Goal: Task Accomplishment & Management: Complete application form

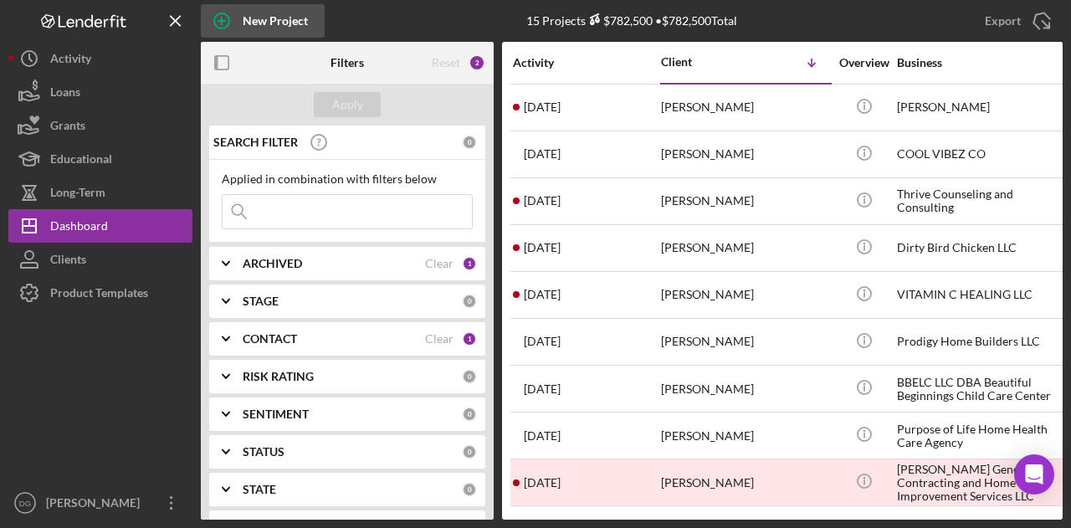
click at [242, 23] on icon "button" at bounding box center [222, 21] width 42 height 42
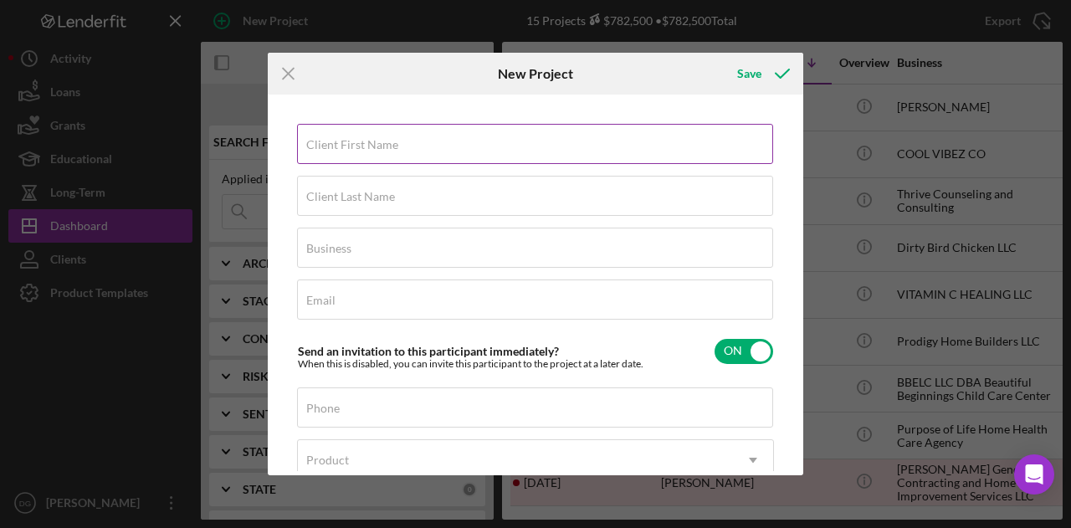
click at [466, 135] on div "Client First Name Required" at bounding box center [535, 145] width 477 height 42
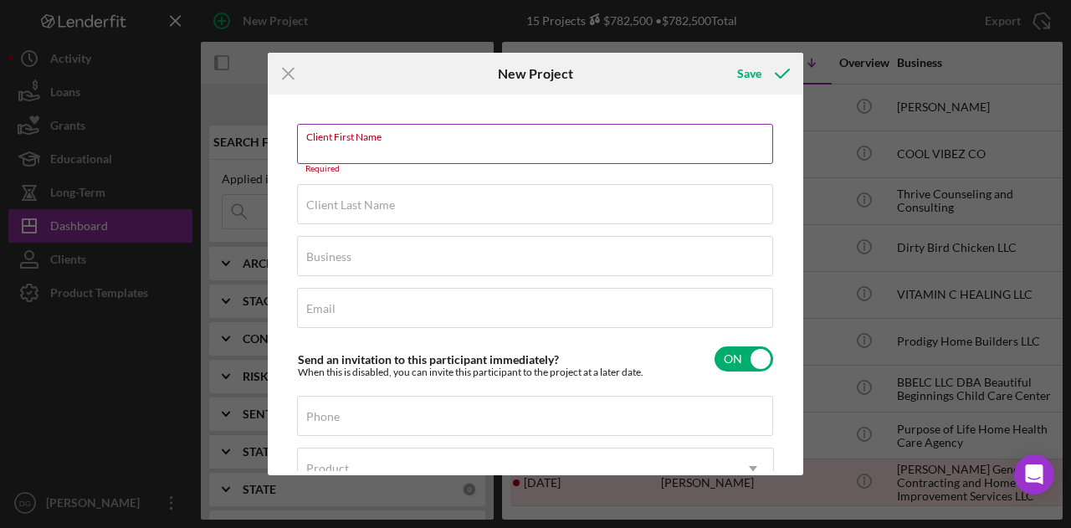
click at [439, 152] on input "Client First Name" at bounding box center [535, 144] width 476 height 40
paste input "[PERSON_NAME]"
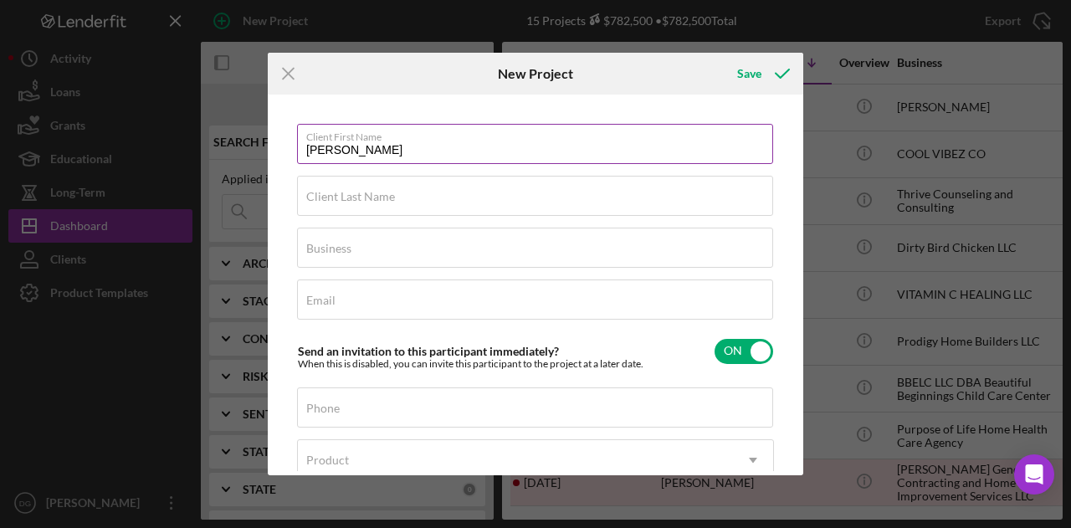
drag, startPoint x: 397, startPoint y: 152, endPoint x: 353, endPoint y: 146, distance: 43.8
click at [353, 146] on input "[PERSON_NAME]" at bounding box center [535, 144] width 476 height 40
drag, startPoint x: 347, startPoint y: 145, endPoint x: 390, endPoint y: 145, distance: 42.7
click at [390, 145] on input "[PERSON_NAME]" at bounding box center [535, 144] width 476 height 40
type input "[PERSON_NAME]"
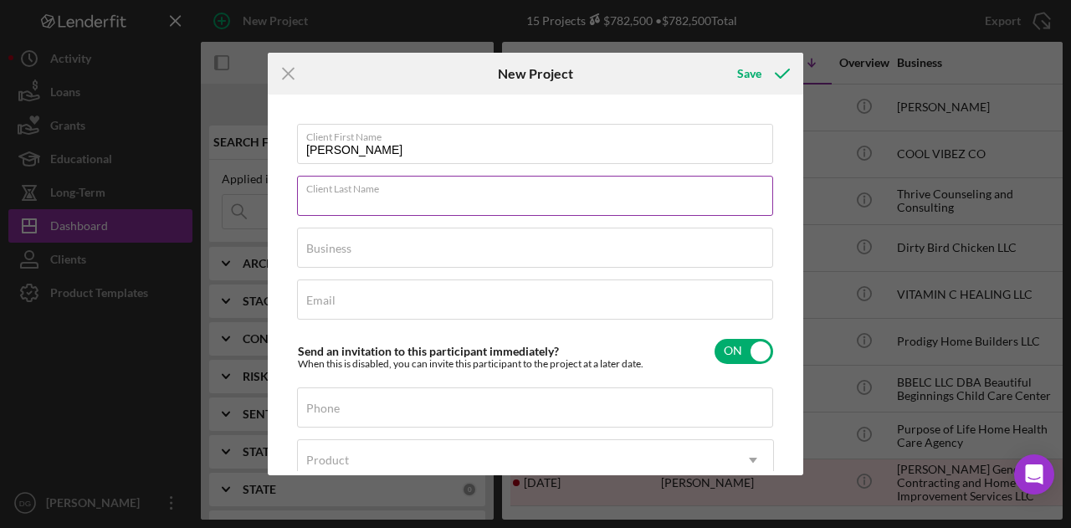
click at [327, 210] on input "Client Last Name" at bounding box center [535, 196] width 476 height 40
paste input "[PERSON_NAME]"
type input "[PERSON_NAME]"
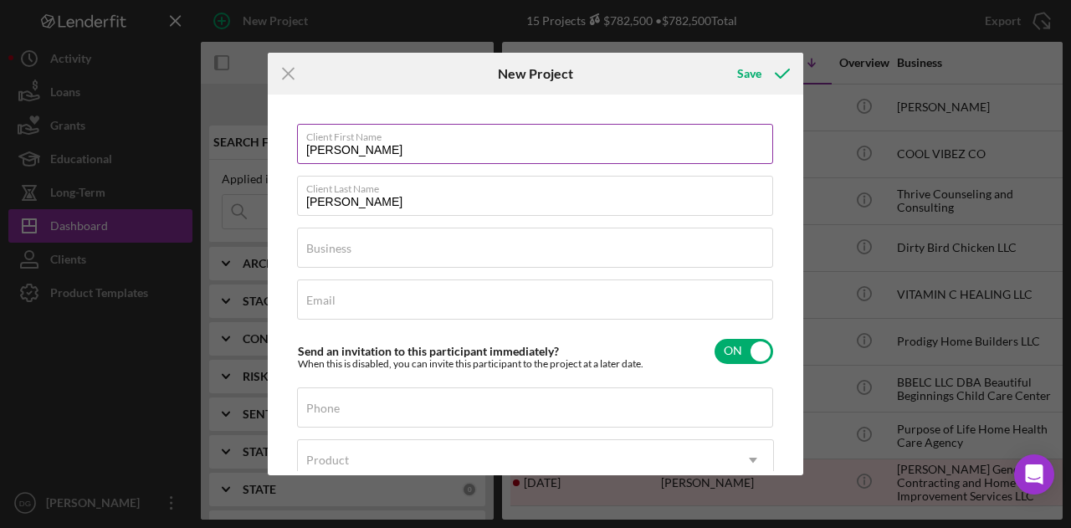
click at [392, 145] on input "[PERSON_NAME]" at bounding box center [535, 144] width 476 height 40
type input "Tehilah"
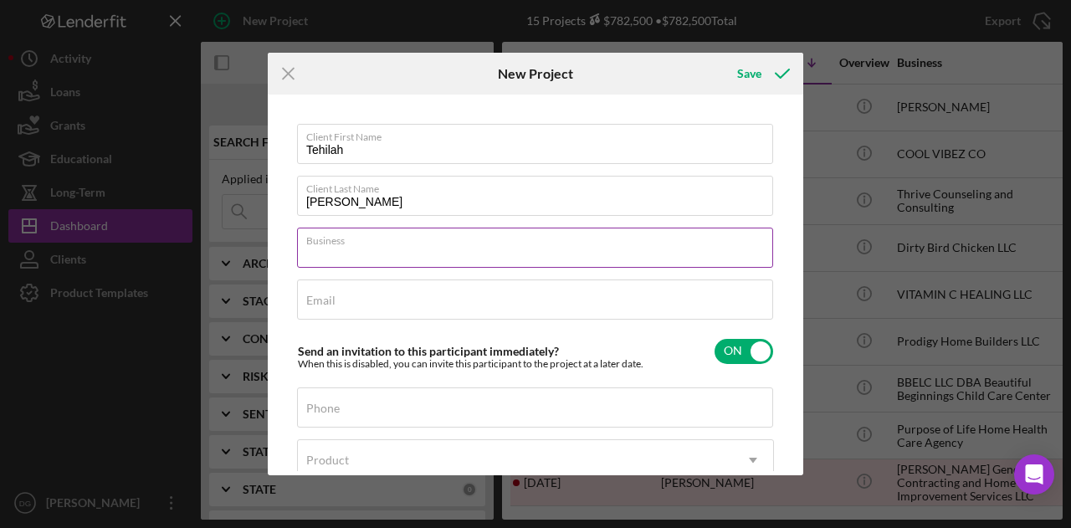
click at [383, 254] on input "Business" at bounding box center [535, 248] width 476 height 40
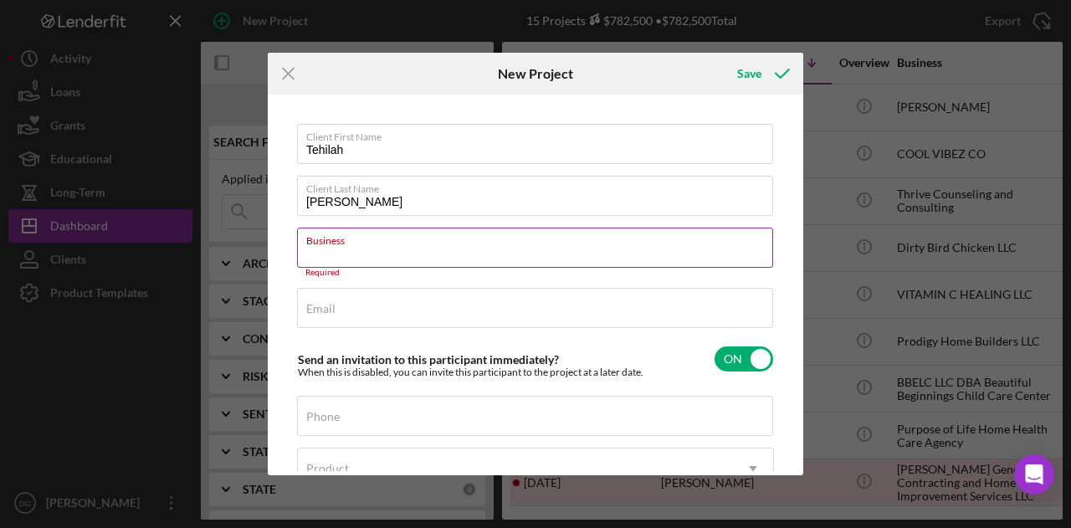
click at [326, 257] on input "Business" at bounding box center [535, 248] width 476 height 40
paste input "COOL VIBEZ CO"
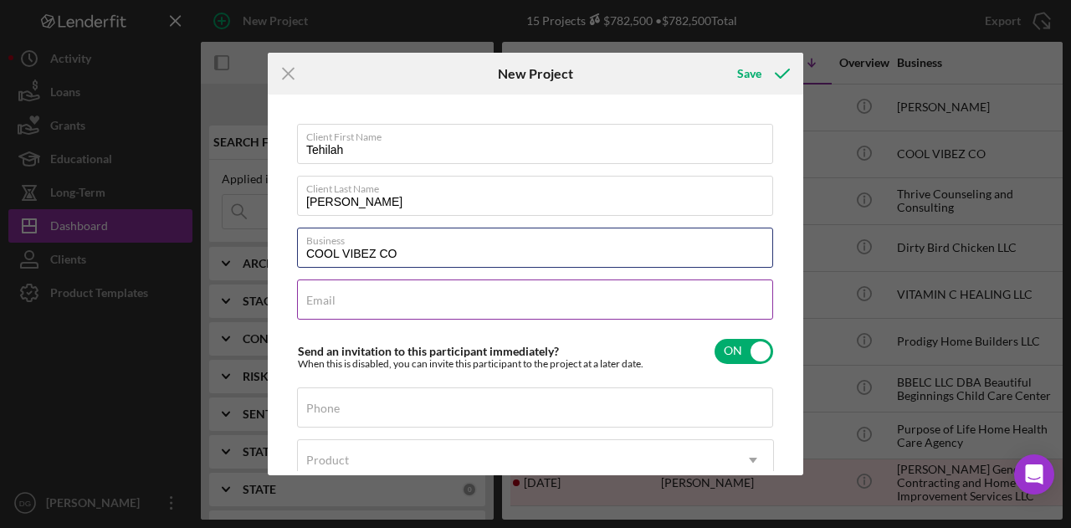
type input "COOL VIBEZ CO"
click at [344, 297] on div "Email Required" at bounding box center [535, 301] width 477 height 42
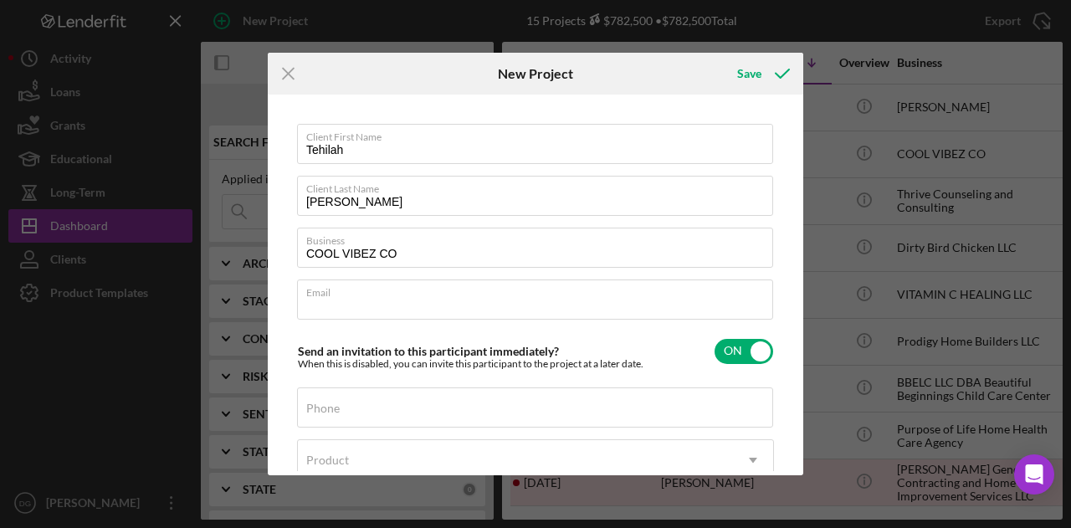
click at [485, 18] on div "Icon/Menu Close New Project Save Client First Name Tehilah Client Last Name [PE…" at bounding box center [535, 264] width 1071 height 528
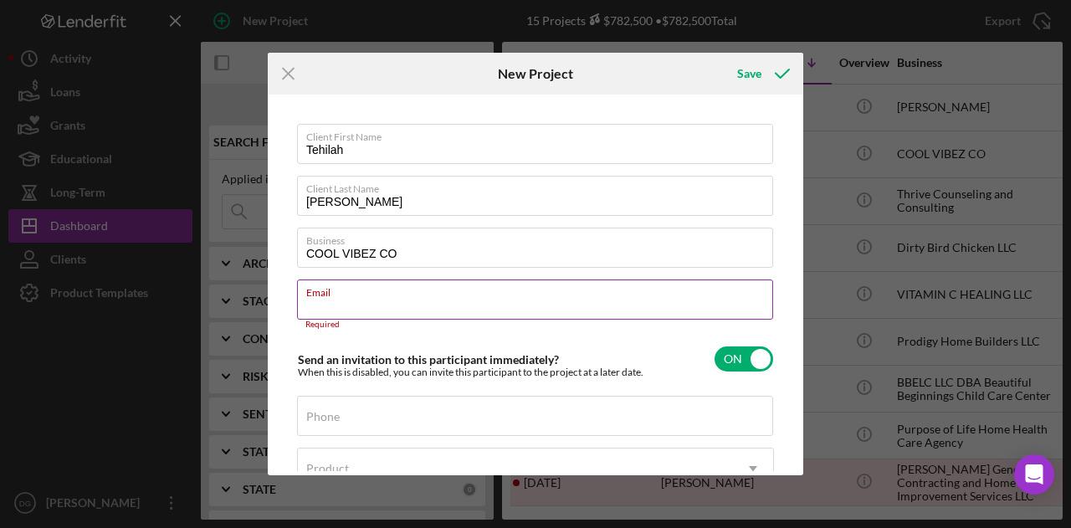
drag, startPoint x: 353, startPoint y: 296, endPoint x: 328, endPoint y: 306, distance: 27.0
click at [328, 306] on input "Email" at bounding box center [535, 300] width 476 height 40
paste input "[EMAIL_ADDRESS][DOMAIN_NAME]"
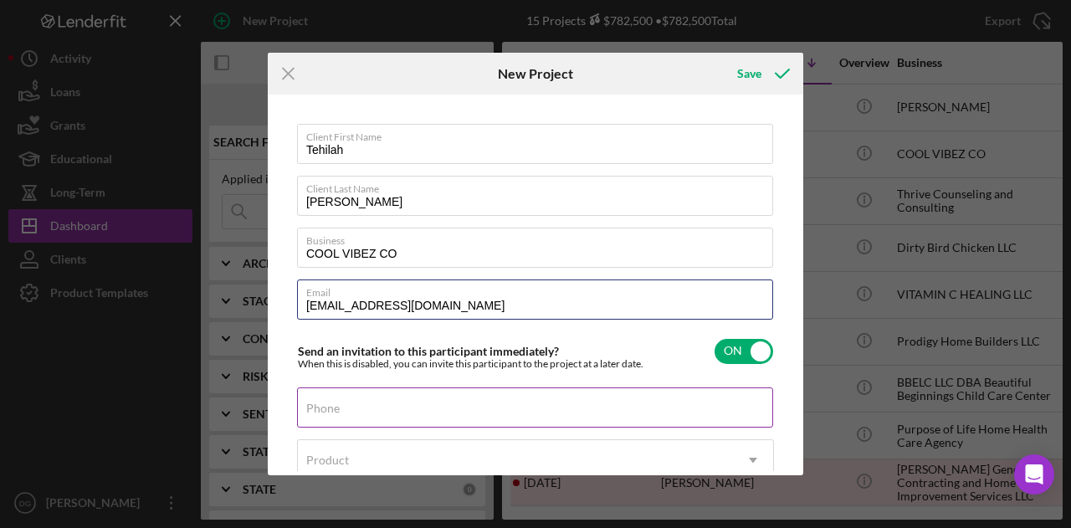
type input "[EMAIL_ADDRESS][DOMAIN_NAME]"
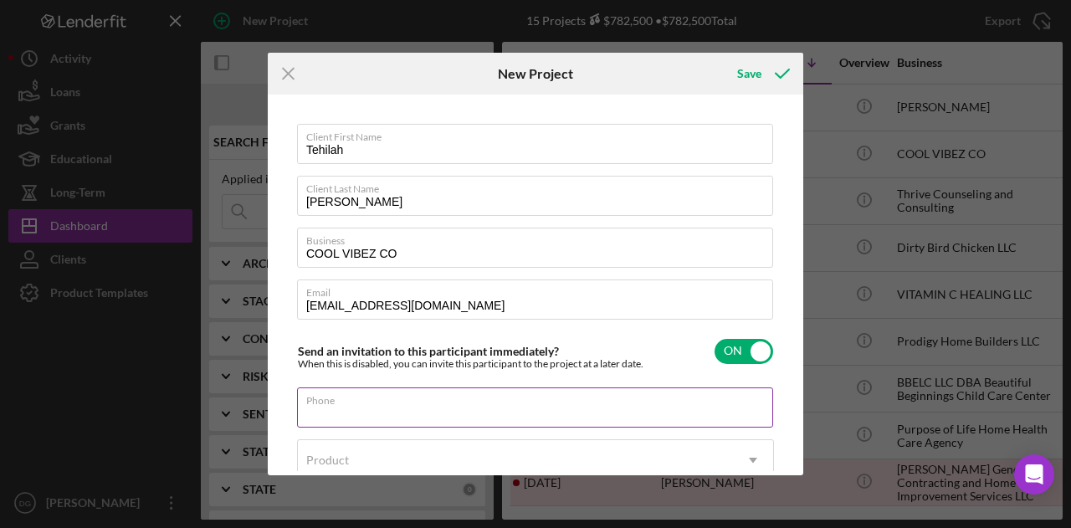
click at [348, 414] on input "Phone" at bounding box center [535, 408] width 476 height 40
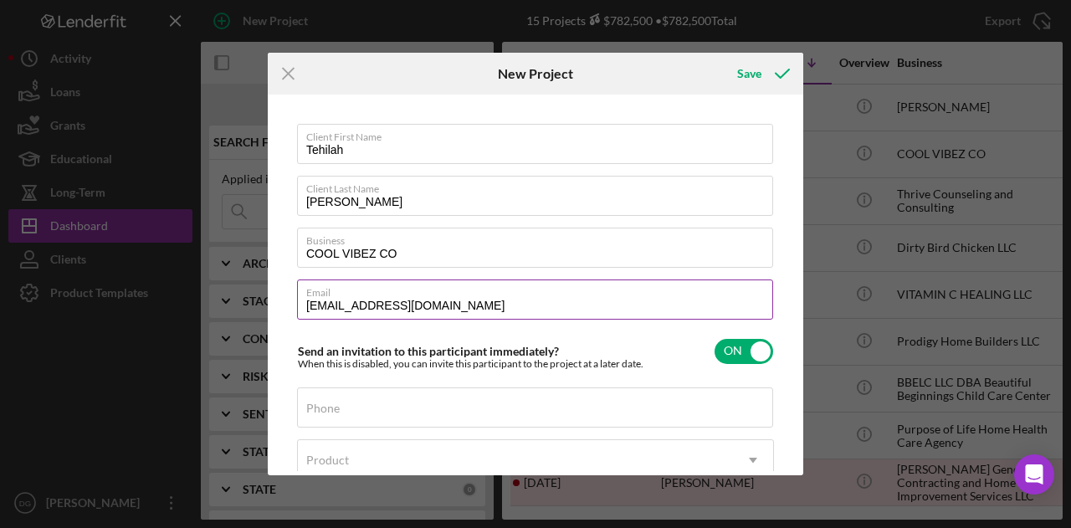
click at [318, 304] on input "[EMAIL_ADDRESS][DOMAIN_NAME]" at bounding box center [535, 300] width 476 height 40
click at [328, 298] on label "Email" at bounding box center [539, 289] width 467 height 18
click at [328, 298] on input "[EMAIL_ADDRESS][DOMAIN_NAME]" at bounding box center [535, 300] width 476 height 40
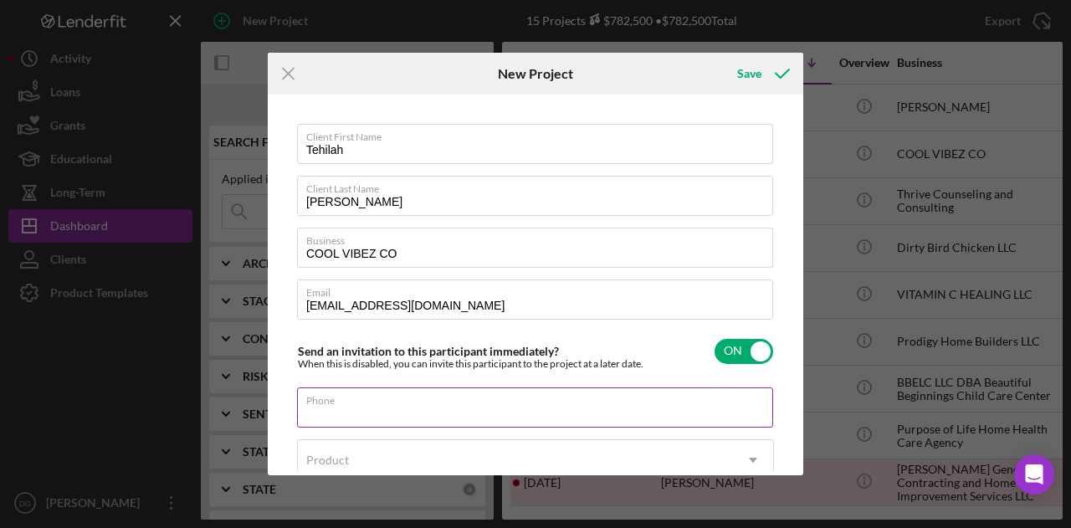
click at [343, 413] on input "Phone" at bounding box center [535, 408] width 476 height 40
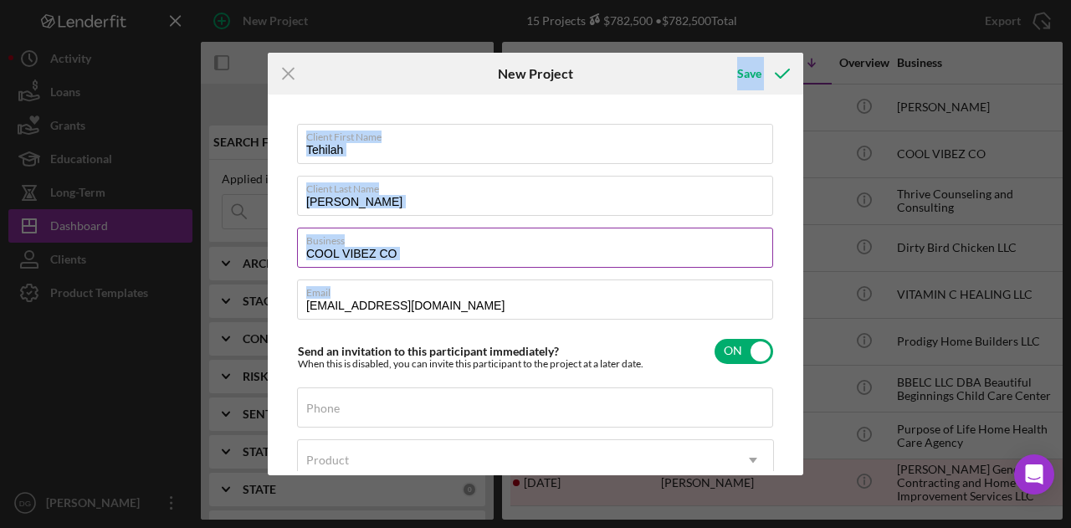
drag, startPoint x: 648, startPoint y: 81, endPoint x: 670, endPoint y: 260, distance: 180.4
click at [670, 264] on form "Icon/Menu Close New Project Save Client First Name Tehilah Client Last Name [PE…" at bounding box center [536, 264] width 536 height 423
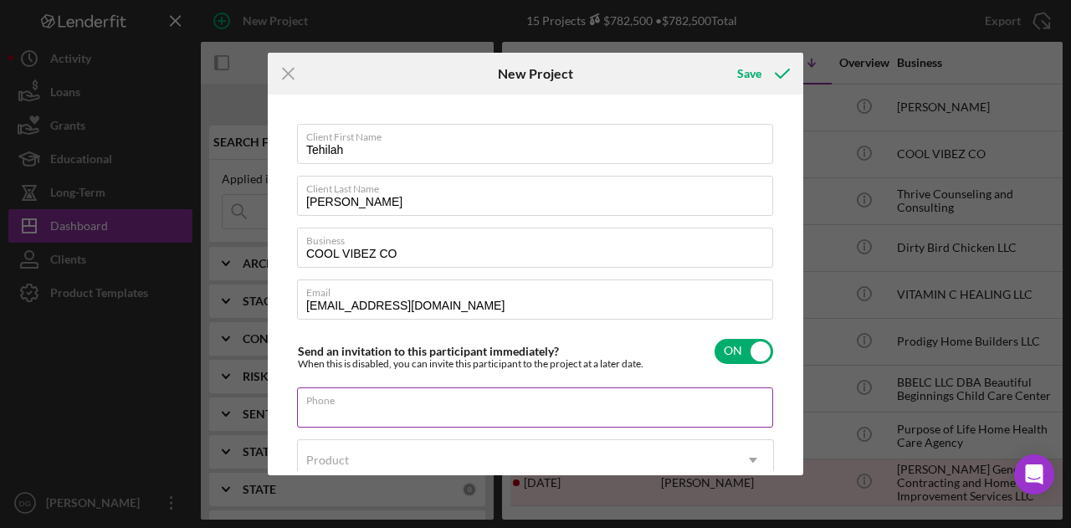
click at [362, 404] on div "Phone" at bounding box center [535, 409] width 477 height 42
drag, startPoint x: 362, startPoint y: 404, endPoint x: 342, endPoint y: 409, distance: 19.9
click at [342, 409] on input "Phone" at bounding box center [535, 408] width 476 height 40
paste input "[PHONE_NUMBER]"
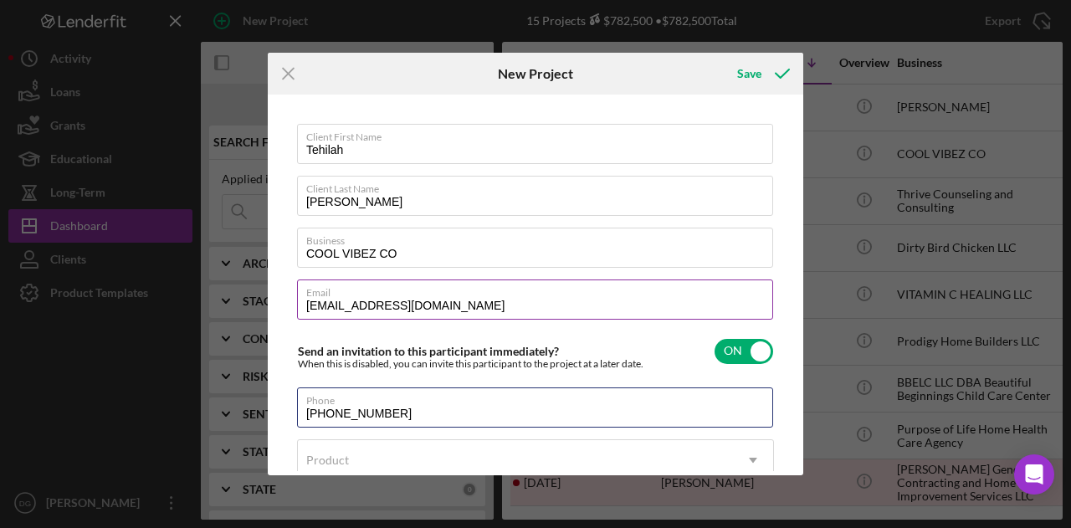
type input "[PHONE_NUMBER]"
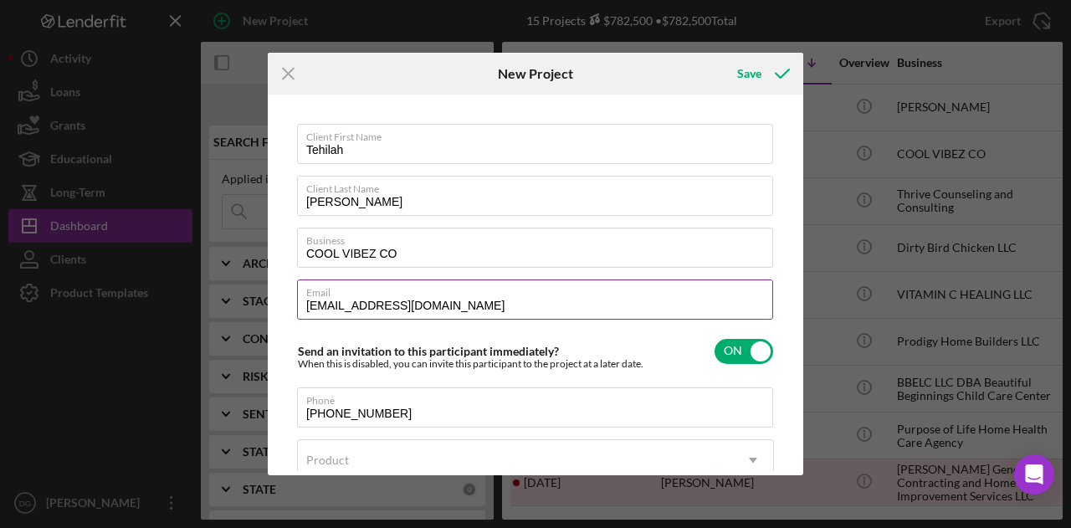
click at [470, 311] on input "[EMAIL_ADDRESS][DOMAIN_NAME]" at bounding box center [535, 300] width 476 height 40
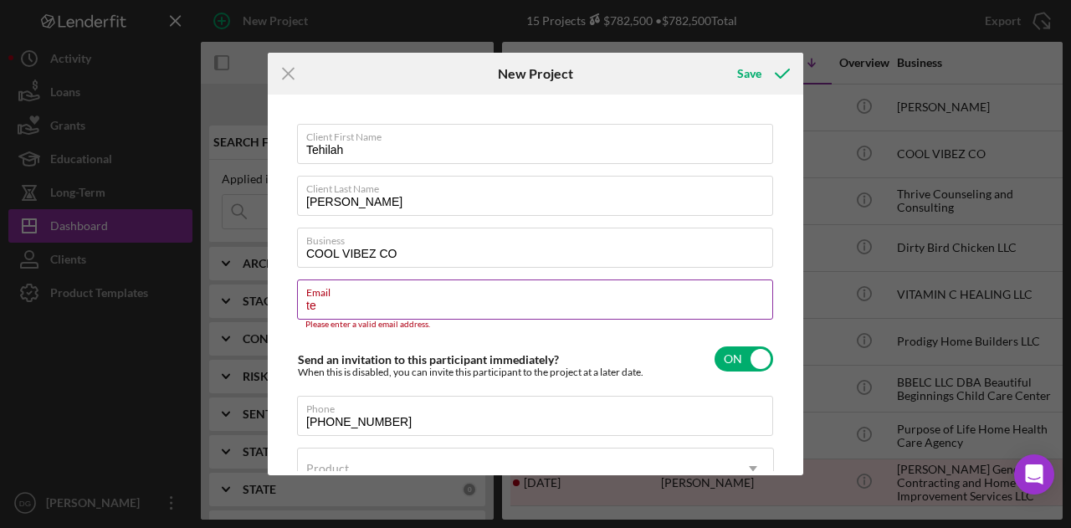
type input "t"
click at [424, 299] on input "Email" at bounding box center [535, 300] width 476 height 40
paste input ""[EMAIL_ADDRESS][DOMAIN_NAME]" <[EMAIL_ADDRESS][DOMAIN_NAME]>"
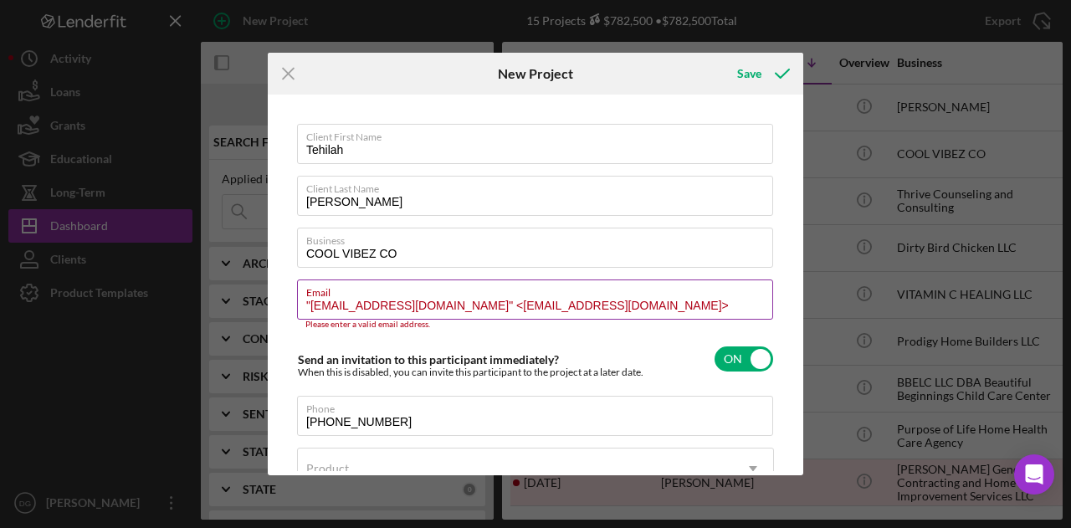
click at [484, 297] on label "Email" at bounding box center [539, 289] width 467 height 18
click at [484, 297] on input ""[EMAIL_ADDRESS][DOMAIN_NAME]" <[EMAIL_ADDRESS][DOMAIN_NAME]>" at bounding box center [535, 300] width 476 height 40
click at [480, 302] on input ""[EMAIL_ADDRESS][DOMAIN_NAME]" <[EMAIL_ADDRESS][DOMAIN_NAME]>" at bounding box center [535, 300] width 476 height 40
click at [484, 304] on input "[EMAIL_ADDRESS][DOMAIN_NAME]>" at bounding box center [535, 300] width 476 height 40
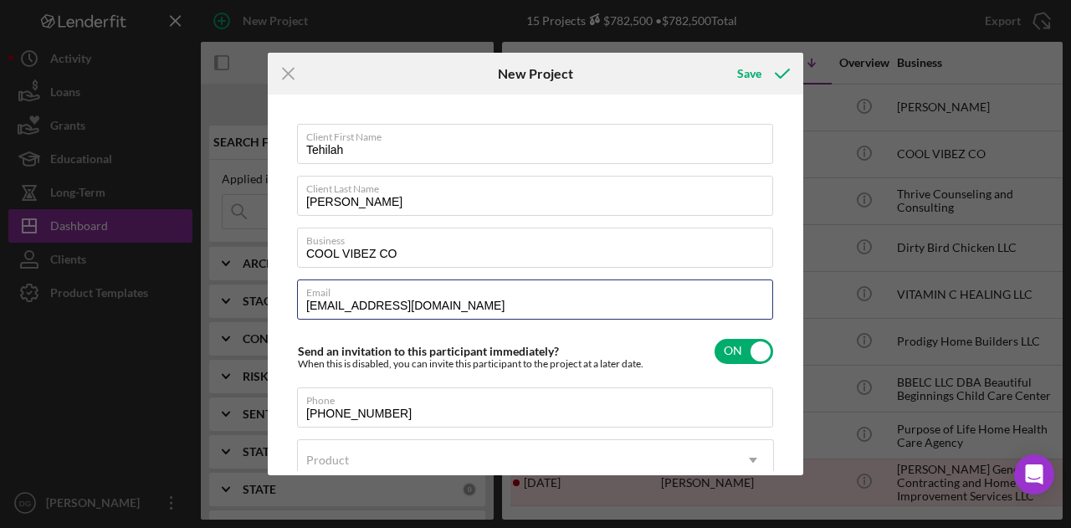
type input "[EMAIL_ADDRESS][DOMAIN_NAME]"
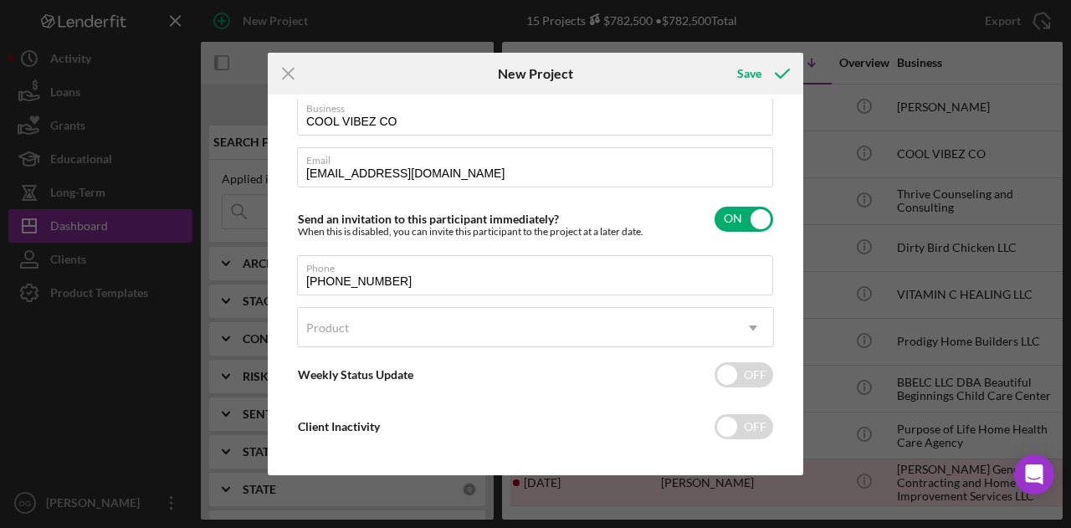
scroll to position [135, 0]
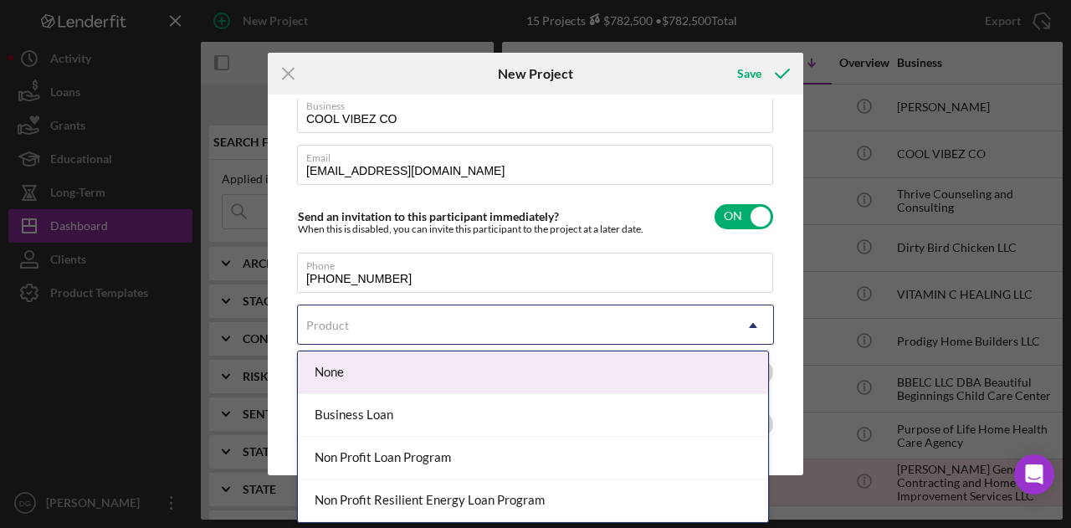
click at [690, 324] on div "Product" at bounding box center [515, 325] width 435 height 39
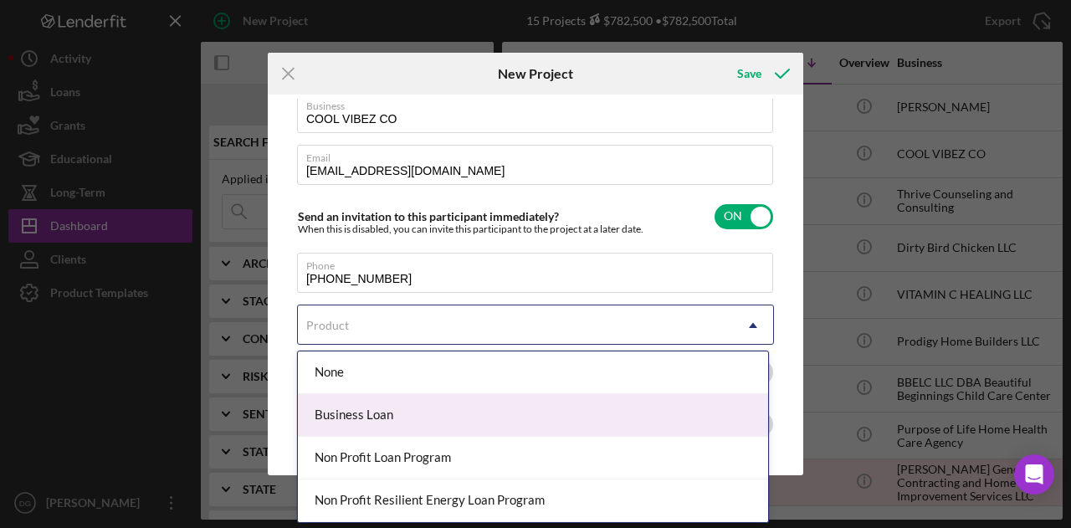
click at [406, 431] on div "Business Loan" at bounding box center [533, 415] width 470 height 43
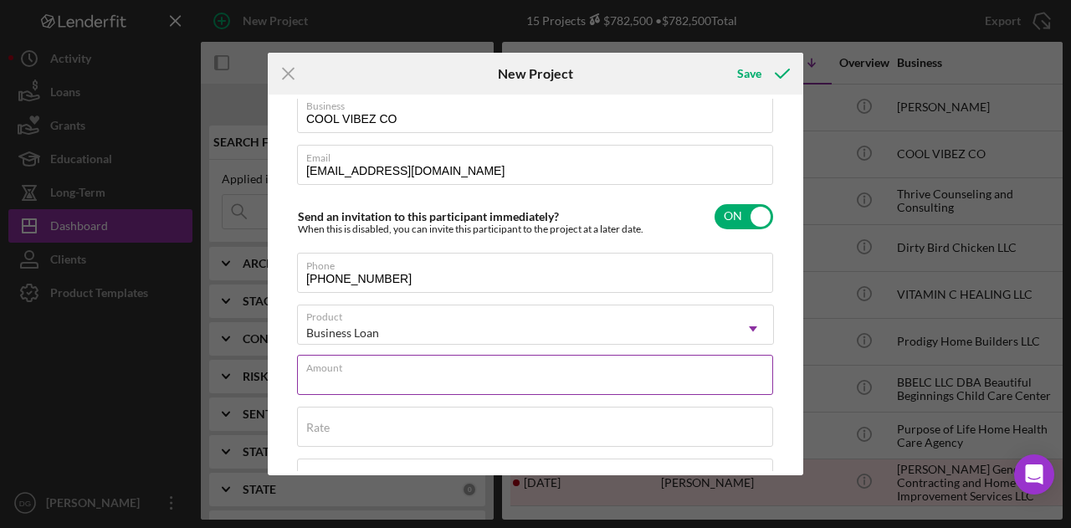
click at [488, 368] on div "Amount" at bounding box center [535, 376] width 477 height 42
click at [488, 368] on label "Amount" at bounding box center [539, 365] width 467 height 18
click at [488, 368] on input "Amount" at bounding box center [535, 375] width 476 height 40
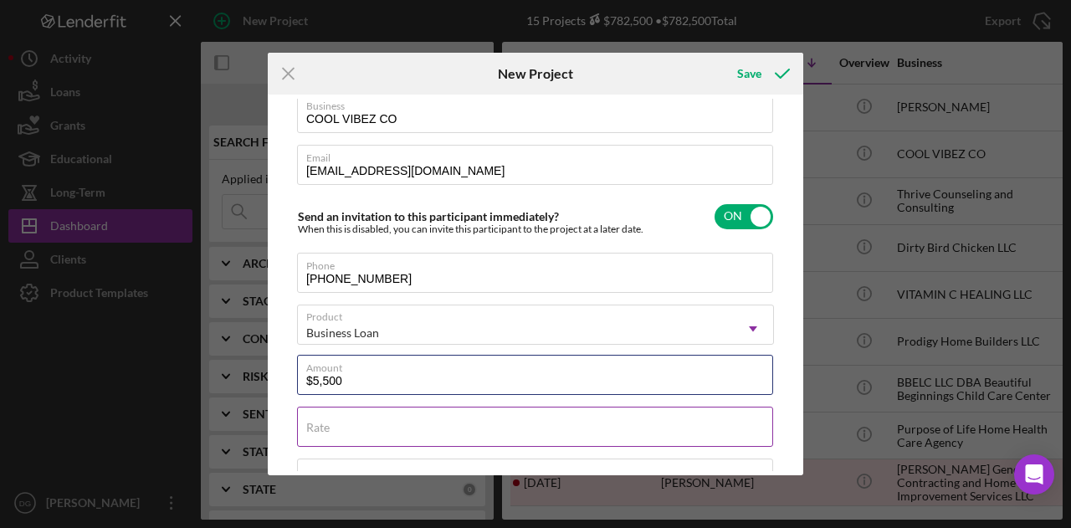
type input "$5,500"
click at [445, 430] on input "Rate" at bounding box center [535, 427] width 476 height 40
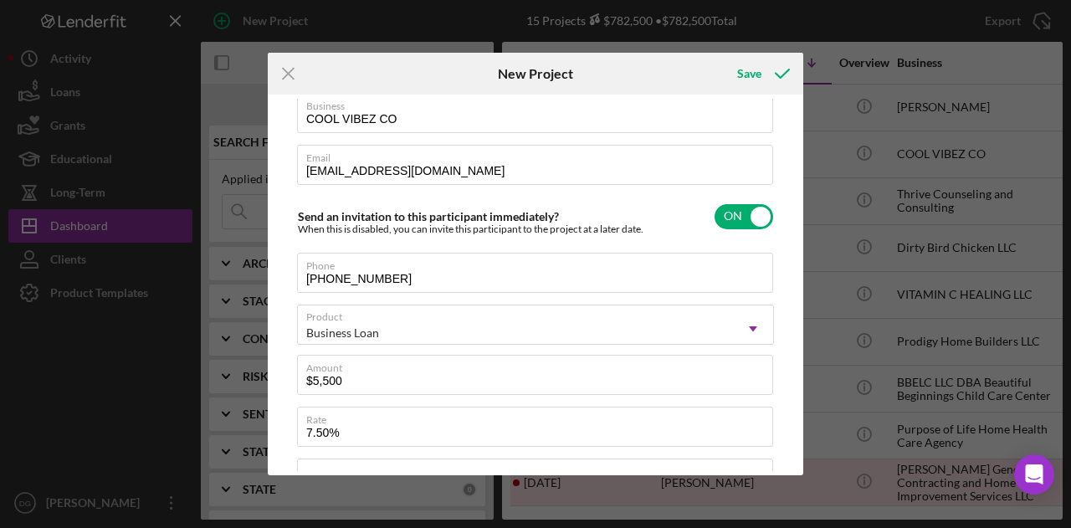
type input "7.500%"
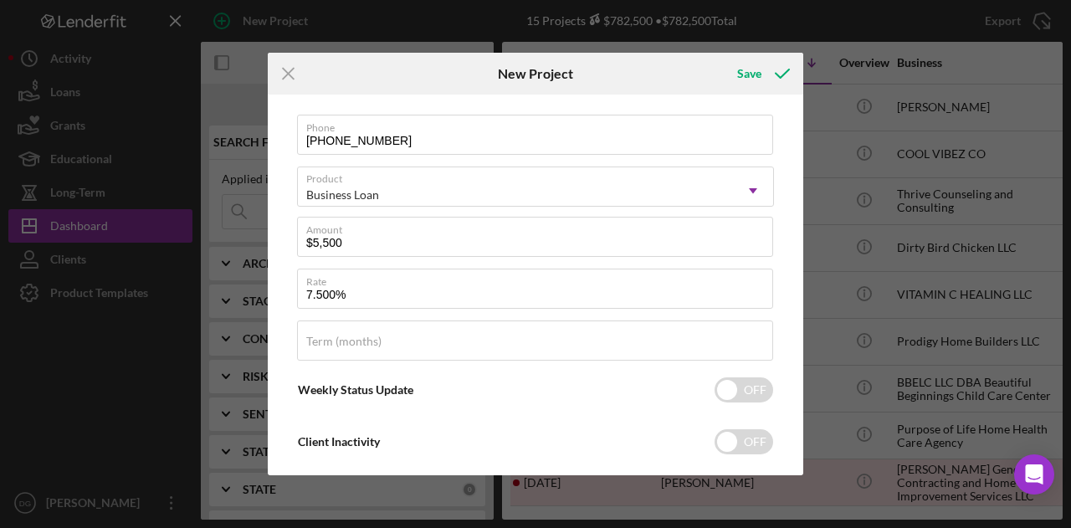
scroll to position [300, 0]
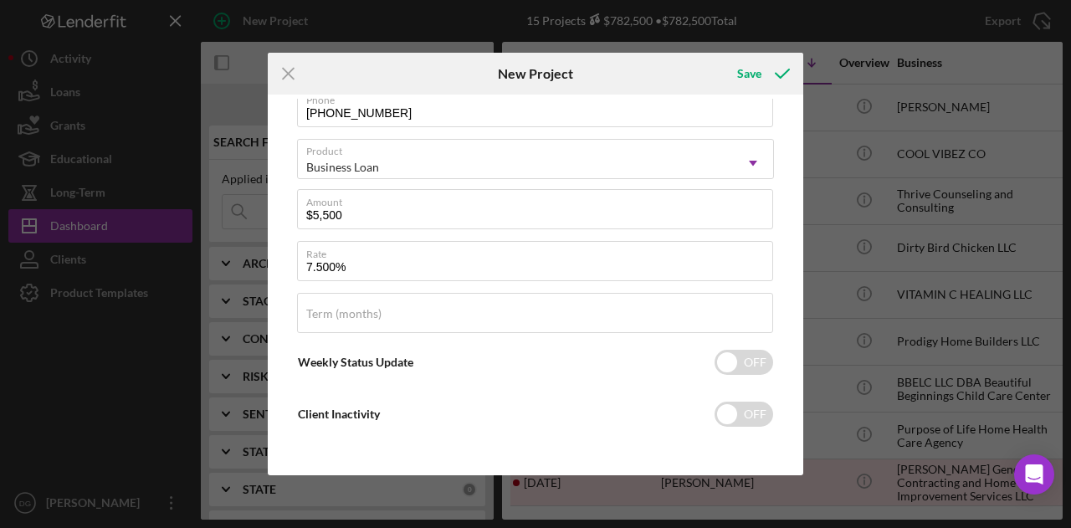
click at [427, 336] on div "Client First Name Tehilah Client Last Name [PERSON_NAME] Business COOL VIBEZ CO…" at bounding box center [535, 135] width 477 height 625
click at [427, 321] on input "Term (months)" at bounding box center [535, 313] width 476 height 40
type input "84"
click at [721, 366] on input "checkbox" at bounding box center [744, 362] width 59 height 25
checkbox input "true"
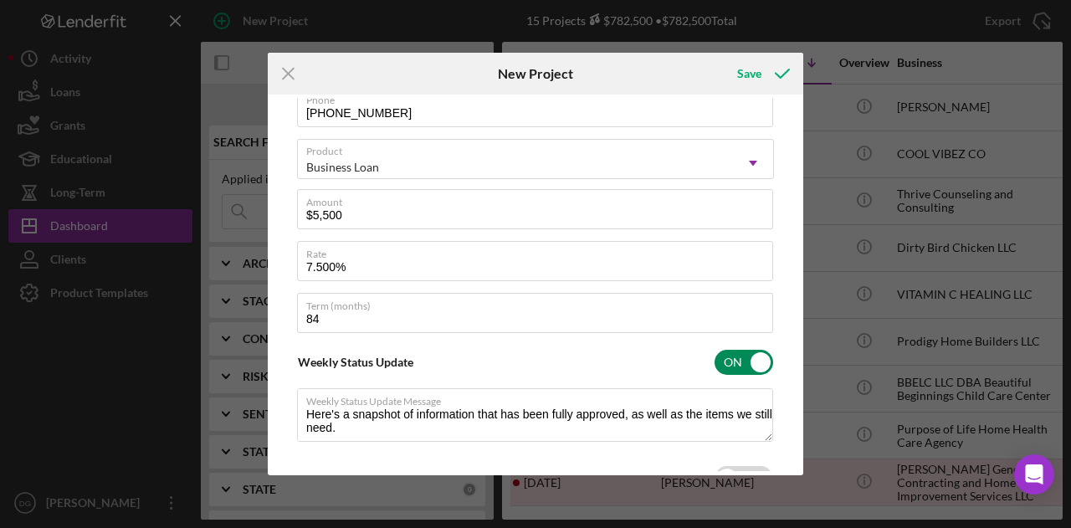
type textarea "Here's a snapshot of information that has been fully approved, as well as the i…"
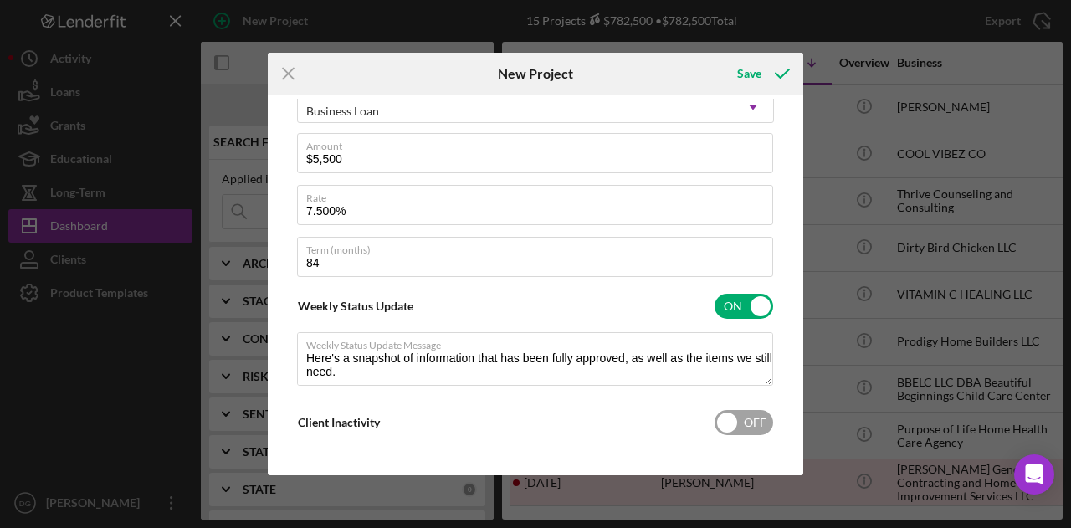
click at [725, 427] on input "checkbox" at bounding box center [744, 422] width 59 height 25
checkbox input "true"
click at [747, 73] on div "Save" at bounding box center [749, 73] width 24 height 33
type textarea "Here's a snapshot of information that has been fully approved, as well as the i…"
checkbox input "false"
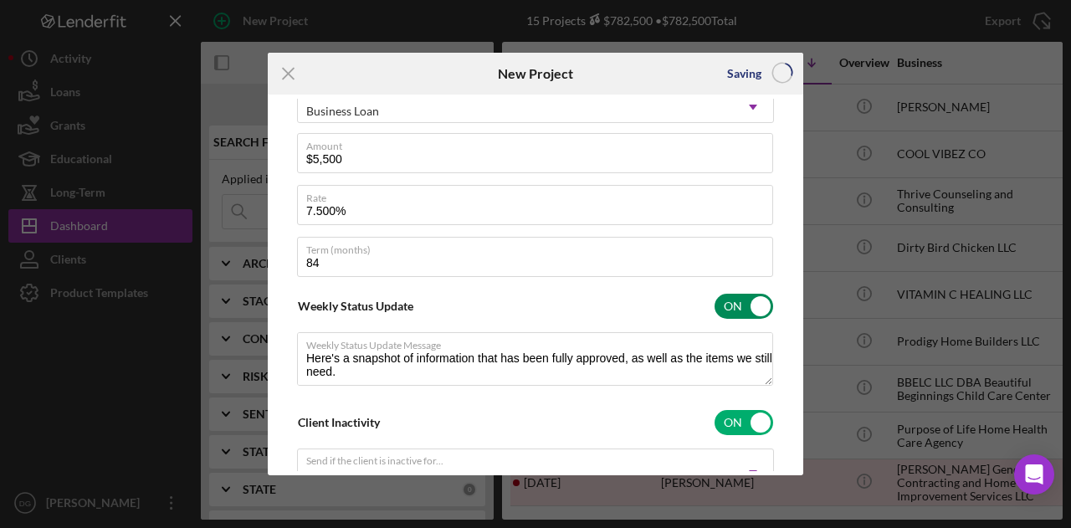
checkbox input "false"
